Goal: Information Seeking & Learning: Learn about a topic

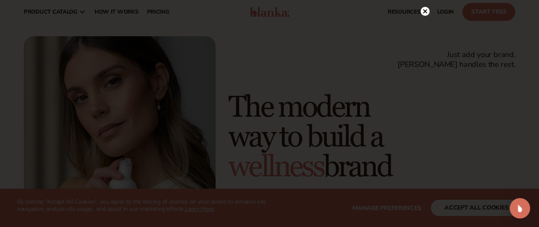
scroll to position [17, 0]
click at [426, 16] on circle at bounding box center [424, 16] width 9 height 9
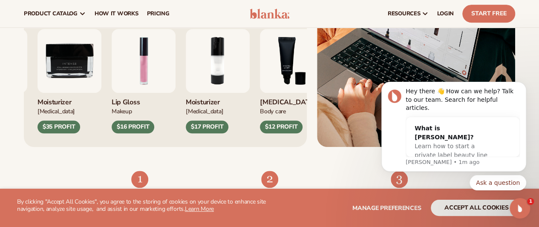
scroll to position [358, 0]
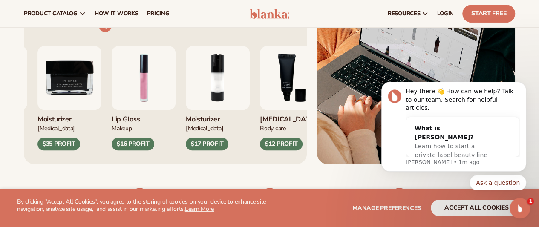
click at [85, 32] on link "VIEW PRODUCTS" at bounding box center [74, 26] width 75 height 14
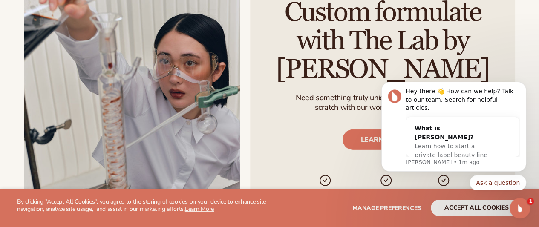
scroll to position [1022, 0]
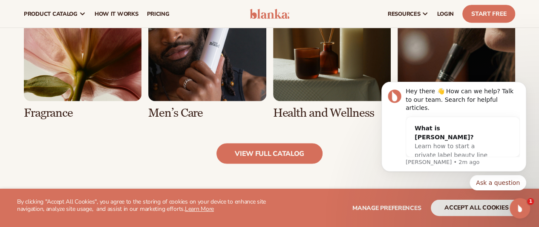
click at [85, 70] on link "5 / 8" at bounding box center [83, 51] width 118 height 136
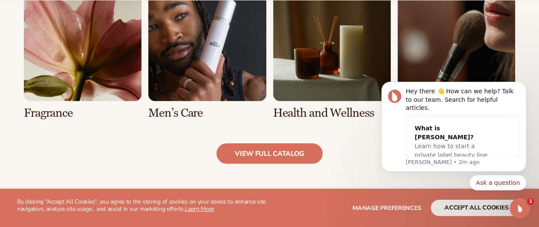
scroll to position [817, 0]
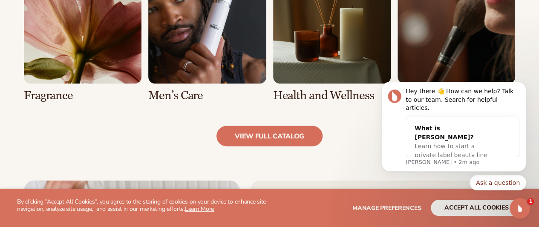
click at [46, 77] on link "5 / 8" at bounding box center [83, 34] width 118 height 136
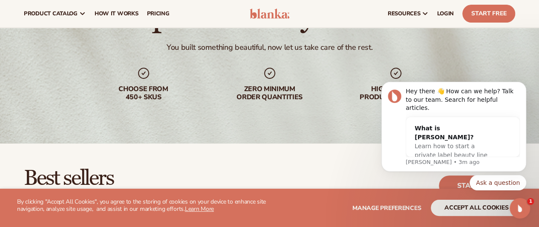
scroll to position [68, 0]
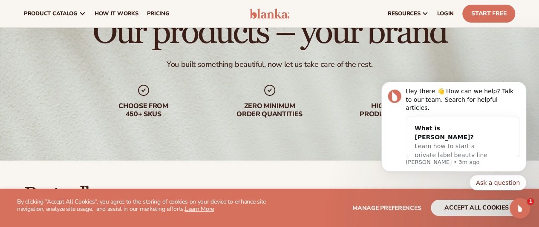
click at [144, 112] on div "Choose from 450+ Skus" at bounding box center [143, 110] width 109 height 16
click at [137, 92] on icon at bounding box center [144, 90] width 14 height 14
click at [112, 16] on span "How It Works" at bounding box center [117, 13] width 44 height 7
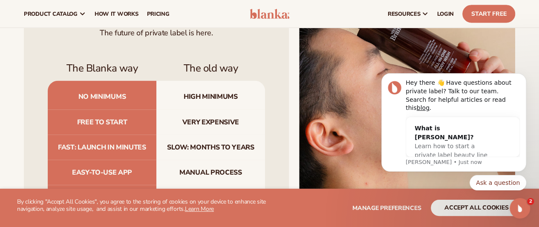
scroll to position [783, 0]
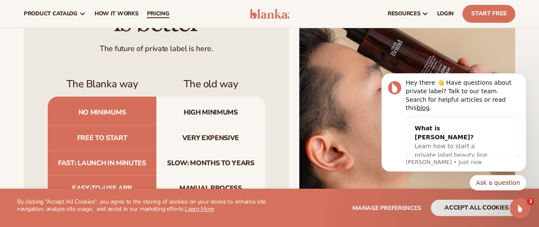
click at [152, 10] on span "pricing" at bounding box center [157, 13] width 23 height 7
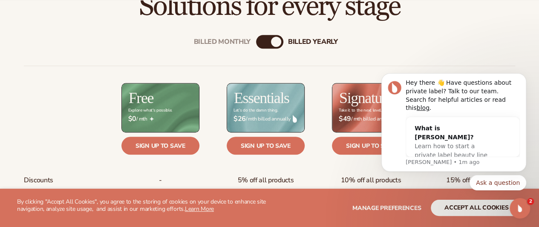
scroll to position [290, 0]
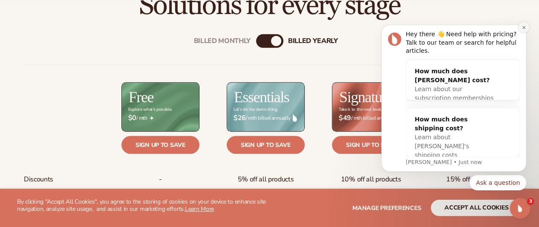
click at [525, 30] on icon "Dismiss notification" at bounding box center [523, 27] width 5 height 5
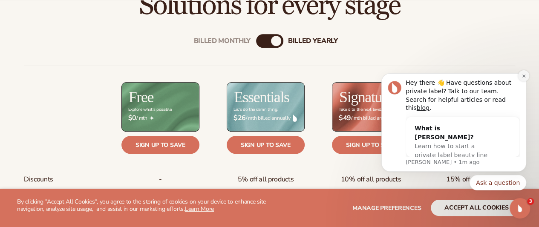
click at [526, 81] on button "Dismiss notification" at bounding box center [523, 75] width 11 height 11
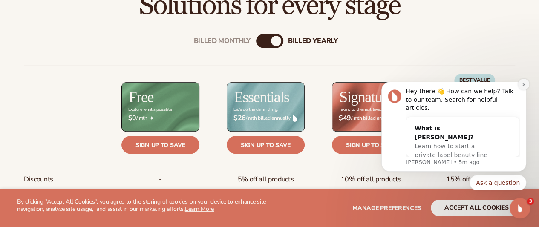
click at [525, 86] on icon "Dismiss notification" at bounding box center [523, 84] width 3 height 3
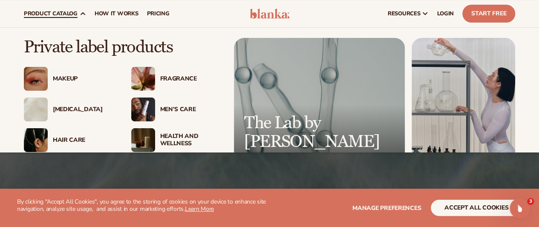
scroll to position [51, 0]
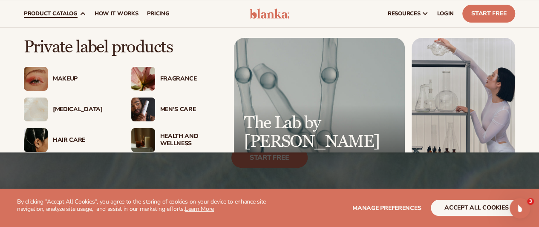
click at [51, 15] on span "product catalog" at bounding box center [51, 13] width 54 height 7
click at [88, 14] on link "product catalog" at bounding box center [55, 13] width 71 height 27
click at [78, 10] on link "product catalog" at bounding box center [55, 13] width 71 height 27
click at [80, 11] on icon at bounding box center [82, 13] width 7 height 7
click at [172, 78] on div "Fragrance" at bounding box center [190, 78] width 61 height 7
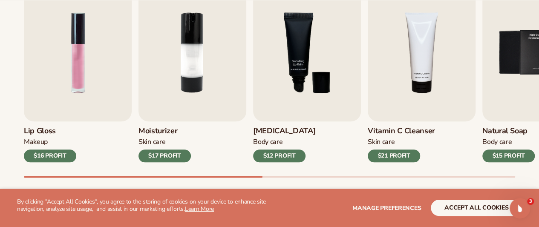
scroll to position [316, 0]
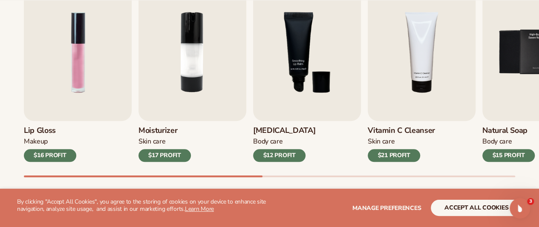
click at [271, 174] on div "Lip Gloss Makeup $16 PROFIT Moisturizer [MEDICAL_DATA] $17 PROFIT [MEDICAL_DATA…" at bounding box center [281, 80] width 515 height 194
click at [267, 178] on div "Best sellers Private label products to start your beauty and self care line [DA…" at bounding box center [269, 65] width 539 height 305
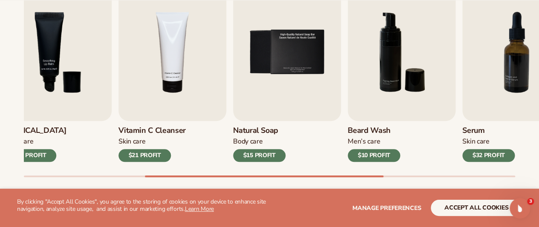
click at [264, 177] on div at bounding box center [269, 176] width 491 height 2
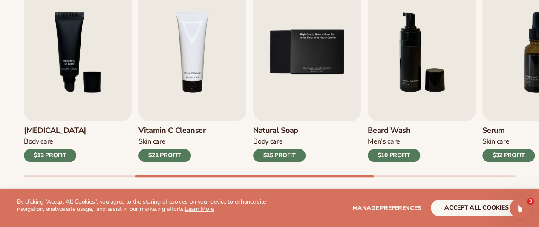
click at [376, 178] on div "Best sellers Private label products to start your beauty and self care line [DA…" at bounding box center [269, 65] width 539 height 305
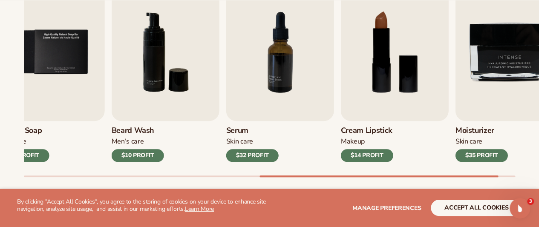
click at [379, 176] on div at bounding box center [269, 176] width 491 height 2
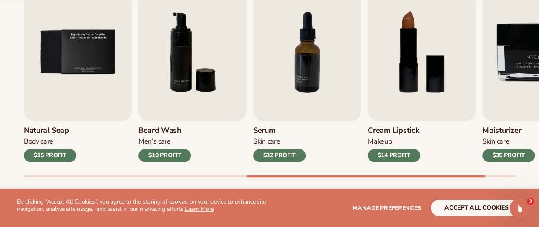
click at [492, 178] on div "Best sellers Private label products to start your beauty and self care line [DA…" at bounding box center [269, 65] width 539 height 305
click at [494, 177] on div "Best sellers Private label products to start your beauty and self care line [DA…" at bounding box center [269, 65] width 539 height 305
click at [508, 178] on div "Best sellers Private label products to start your beauty and self care line [DA…" at bounding box center [269, 65] width 539 height 305
click at [503, 174] on div "Lip Gloss Makeup $16 PROFIT Moisturizer [MEDICAL_DATA] $17 PROFIT [MEDICAL_DATA…" at bounding box center [281, 80] width 515 height 194
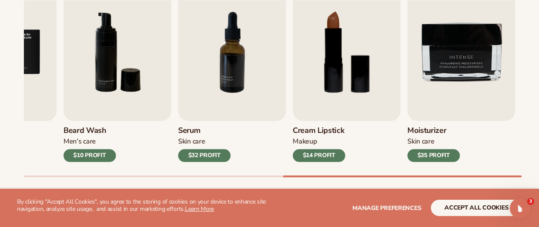
click at [515, 175] on div at bounding box center [269, 176] width 491 height 2
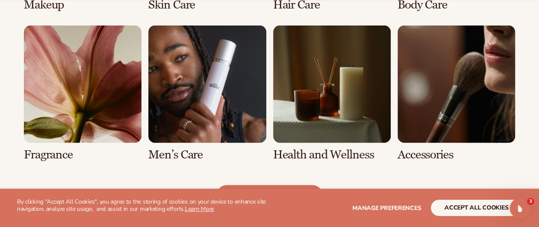
scroll to position [776, 0]
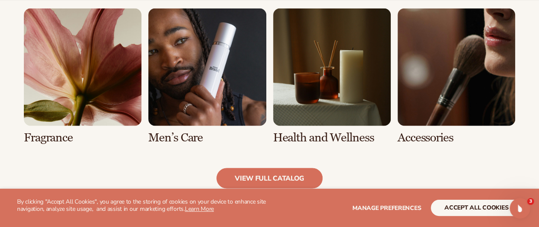
click at [341, 129] on link "7 / 8" at bounding box center [332, 76] width 118 height 136
